Goal: Entertainment & Leisure: Consume media (video, audio)

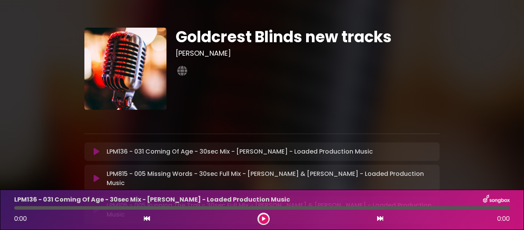
click at [262, 214] on div at bounding box center [263, 219] width 12 height 12
click at [263, 217] on icon at bounding box center [263, 218] width 3 height 5
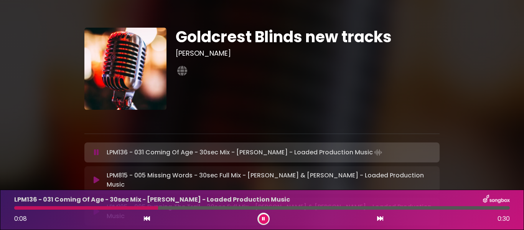
click at [333, 113] on div at bounding box center [262, 117] width 364 height 15
click at [381, 219] on icon at bounding box center [380, 218] width 6 height 6
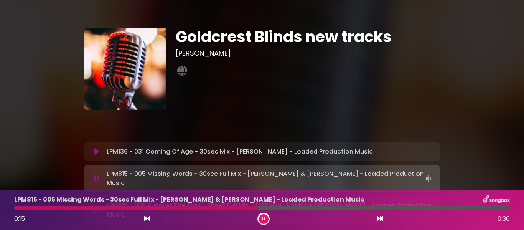
click at [381, 219] on icon at bounding box center [380, 218] width 6 height 6
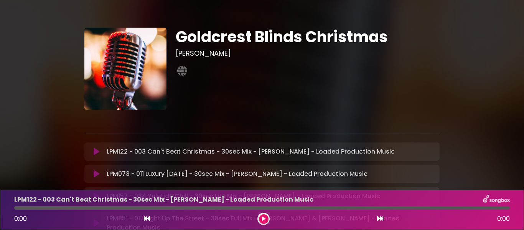
click at [264, 217] on icon at bounding box center [263, 218] width 3 height 5
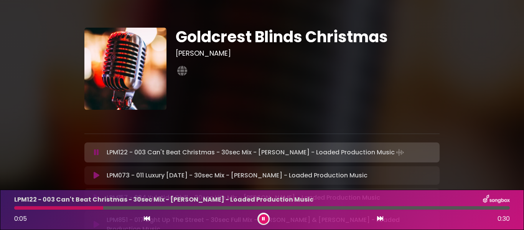
click at [379, 218] on icon at bounding box center [380, 218] width 6 height 6
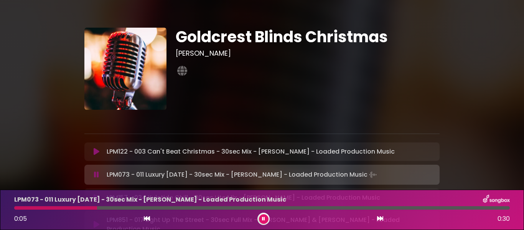
click at [379, 218] on icon at bounding box center [380, 218] width 6 height 6
